Goal: Information Seeking & Learning: Learn about a topic

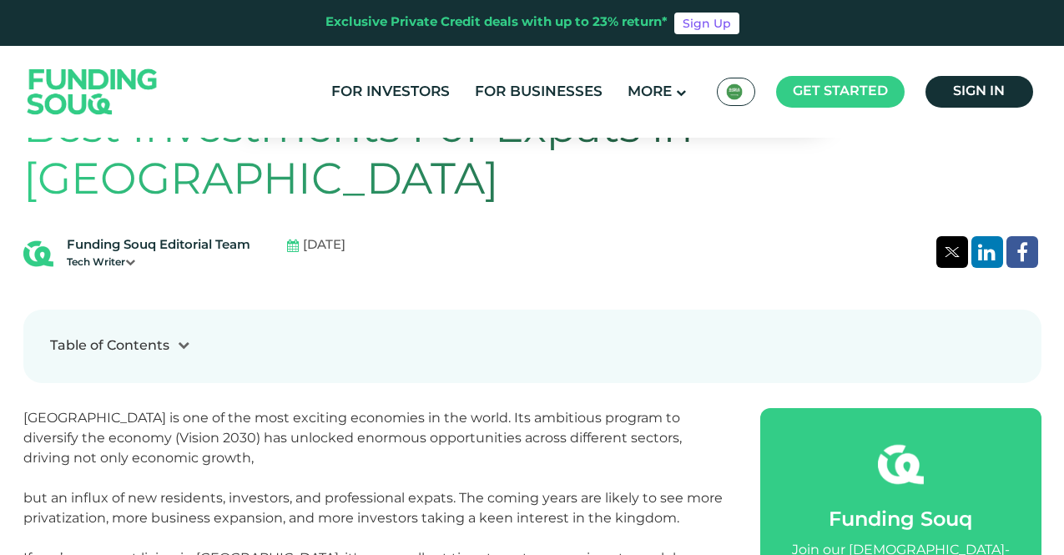
scroll to position [329, 0]
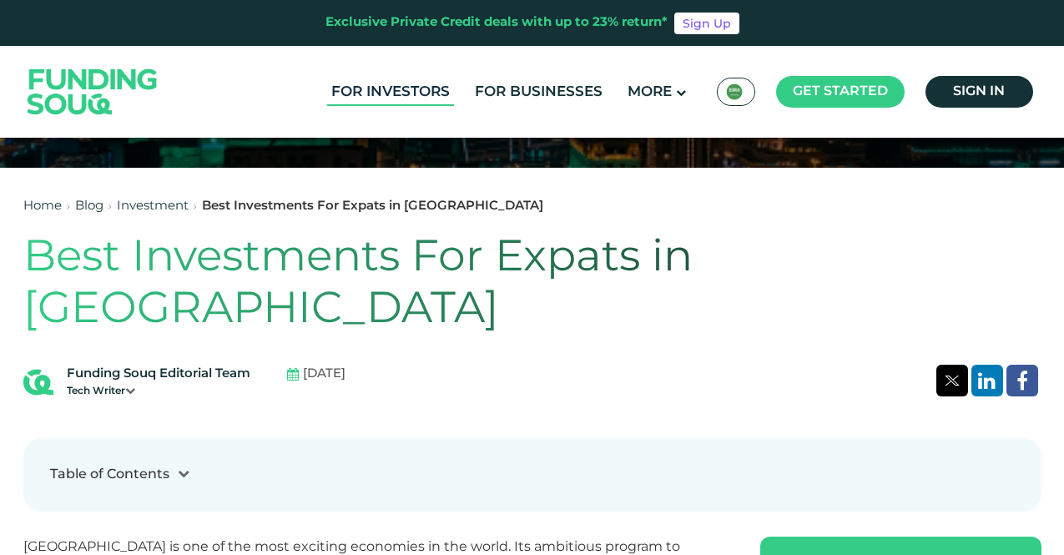
click at [412, 88] on link "For Investors" at bounding box center [390, 92] width 127 height 28
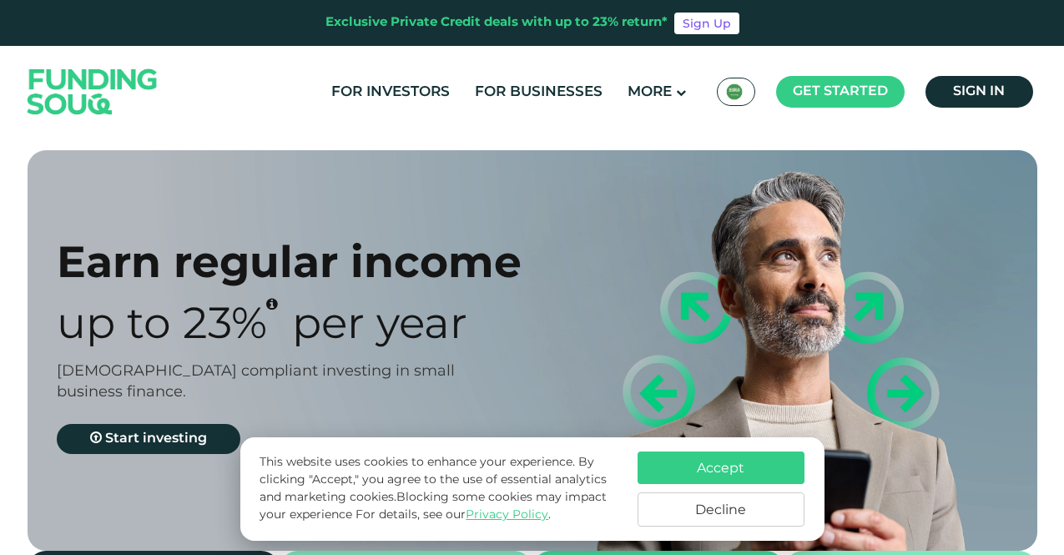
click at [724, 465] on button "Accept" at bounding box center [721, 468] width 167 height 33
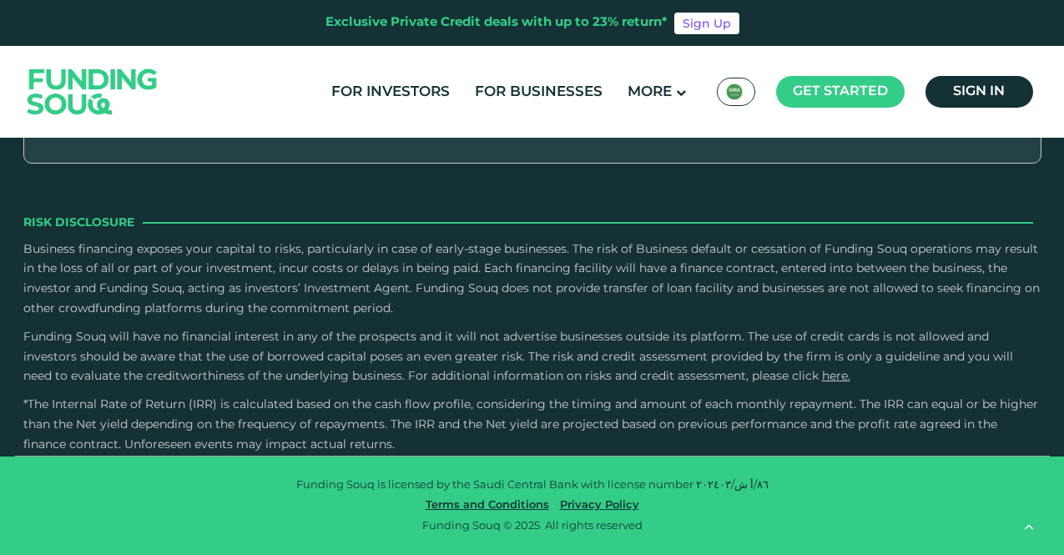
scroll to position [4136, 0]
